Goal: Transaction & Acquisition: Purchase product/service

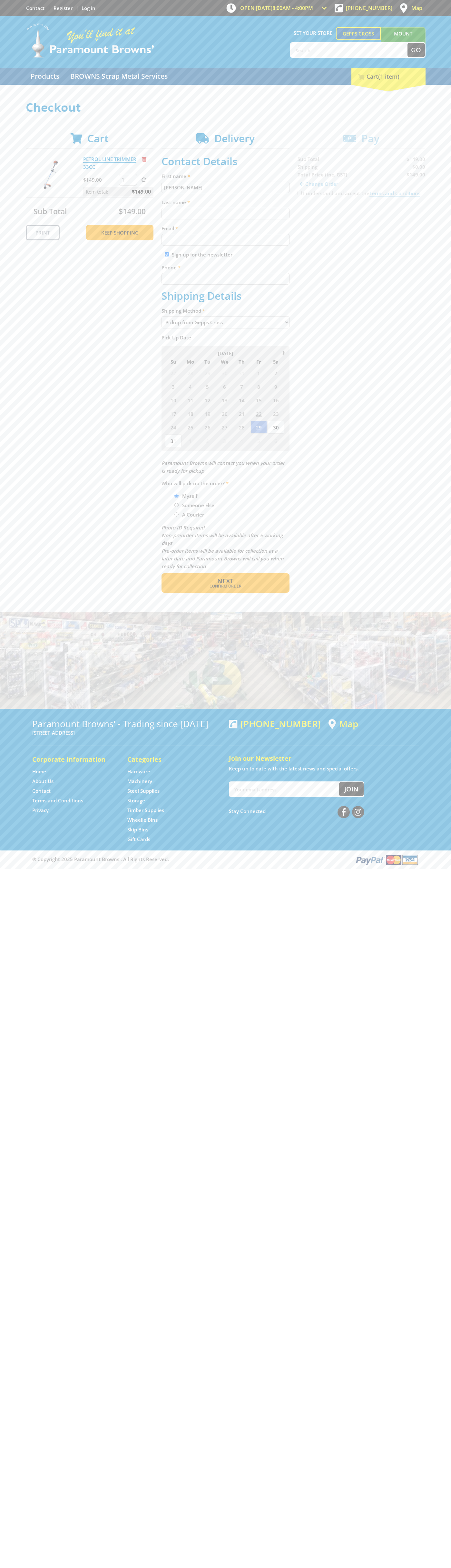
type input "[PERSON_NAME]"
type input "[EMAIL_ADDRESS][DOMAIN_NAME]"
type input "0293744000"
click at [225, 581] on span "Next" at bounding box center [225, 581] width 16 height 9
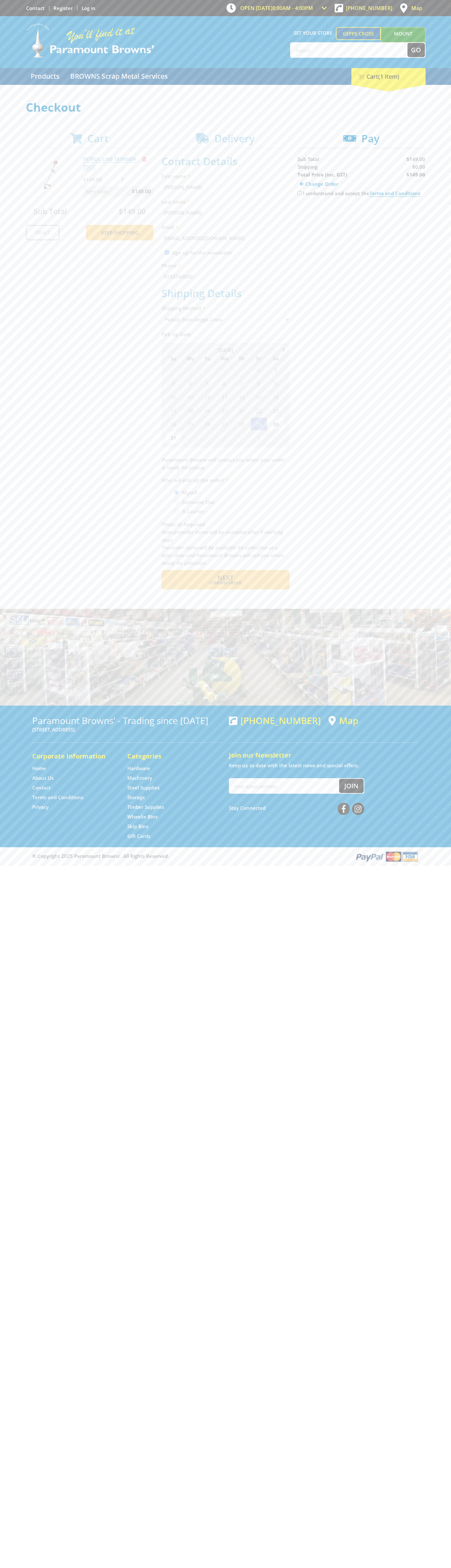
click at [299, 193] on input "I understand and accept the Terms and Conditions" at bounding box center [299, 193] width 4 height 4
checkbox input "true"
click at [317, 214] on span "Credit Card" at bounding box center [311, 213] width 28 height 7
click at [361, 214] on img at bounding box center [358, 213] width 14 height 8
type input "[CREDIT_CARD_NUMBER]"
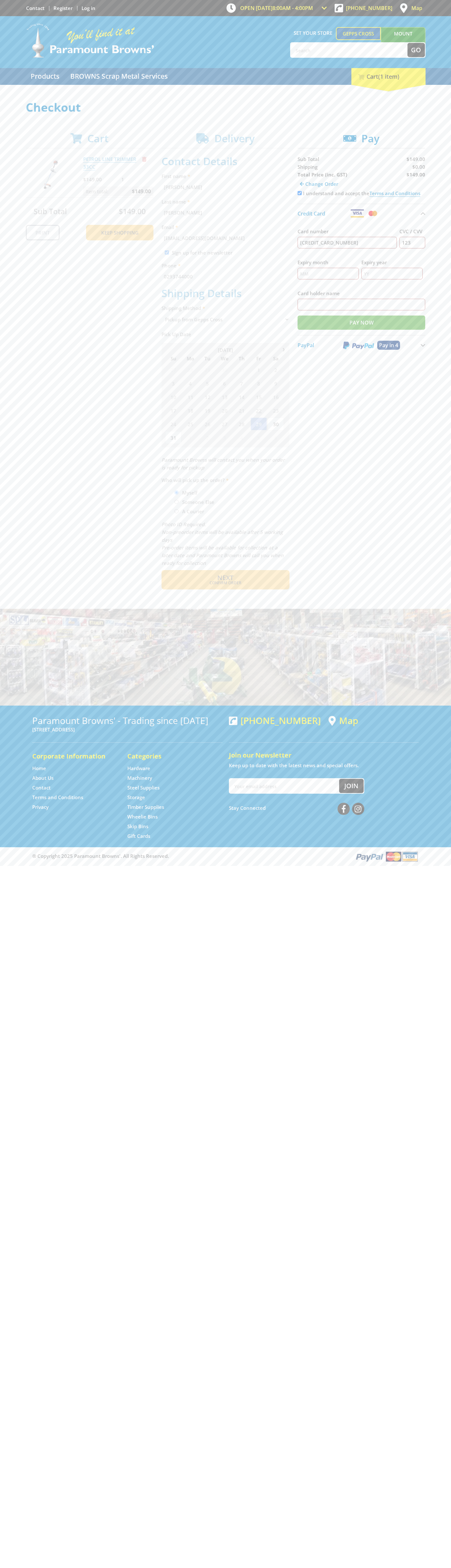
type input "123"
type input "[PERSON_NAME]"
